Goal: Task Accomplishment & Management: Use online tool/utility

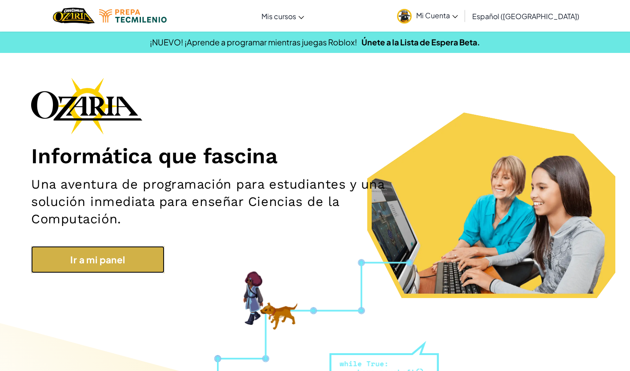
drag, startPoint x: 116, startPoint y: 248, endPoint x: 108, endPoint y: 264, distance: 17.3
click at [108, 264] on link "Ir a mi panel" at bounding box center [97, 259] width 133 height 27
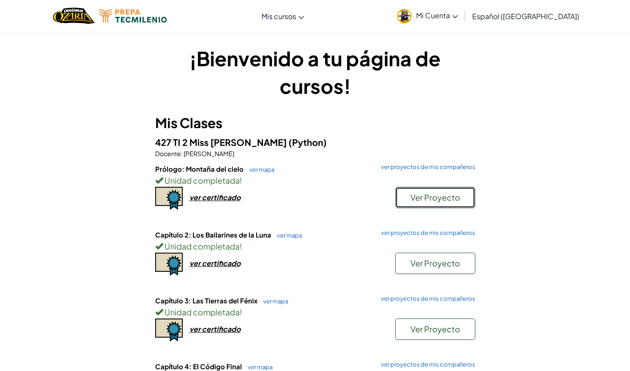
click at [423, 203] on button "Ver Proyecto" at bounding box center [435, 197] width 80 height 21
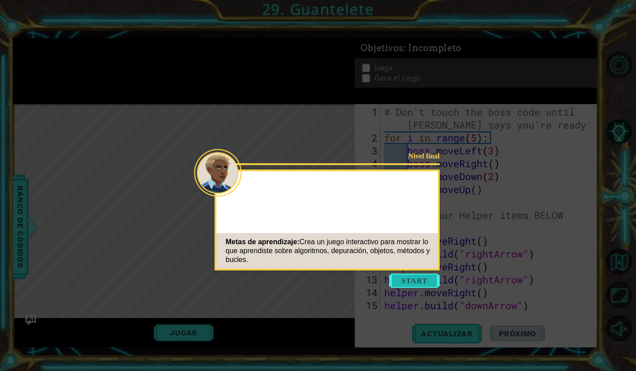
click at [428, 280] on button "Start" at bounding box center [414, 280] width 51 height 14
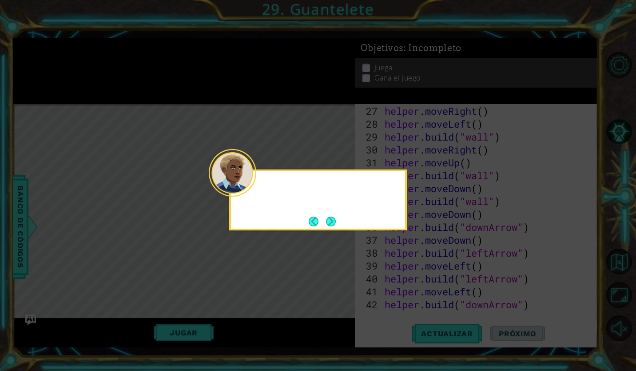
scroll to position [967, 0]
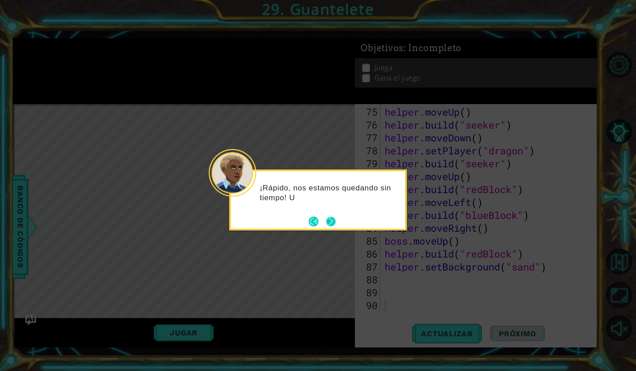
click at [327, 219] on button "Next" at bounding box center [331, 221] width 10 height 10
click at [332, 221] on button "Next" at bounding box center [331, 221] width 10 height 10
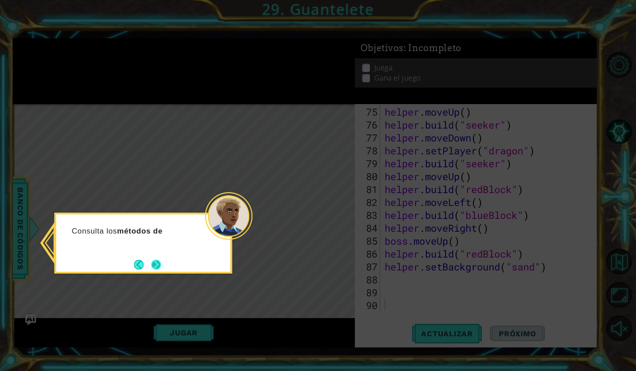
click at [158, 264] on button "Next" at bounding box center [156, 265] width 10 height 10
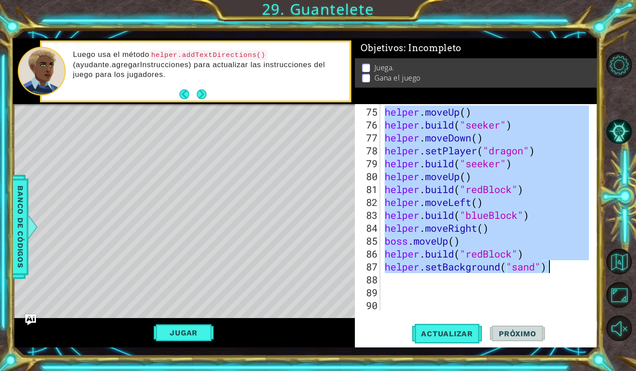
drag, startPoint x: 385, startPoint y: 202, endPoint x: 549, endPoint y: 264, distance: 175.2
click at [549, 264] on div "helper . moveUp ( ) helper . build ( "seeker" ) helper . moveDown ( ) helper . …" at bounding box center [488, 221] width 211 height 232
type textarea "[DOMAIN_NAME]("redBlock") helper.setBackground("sand")"
click at [192, 326] on button "Jugar" at bounding box center [184, 332] width 60 height 17
